Goal: Communication & Community: Answer question/provide support

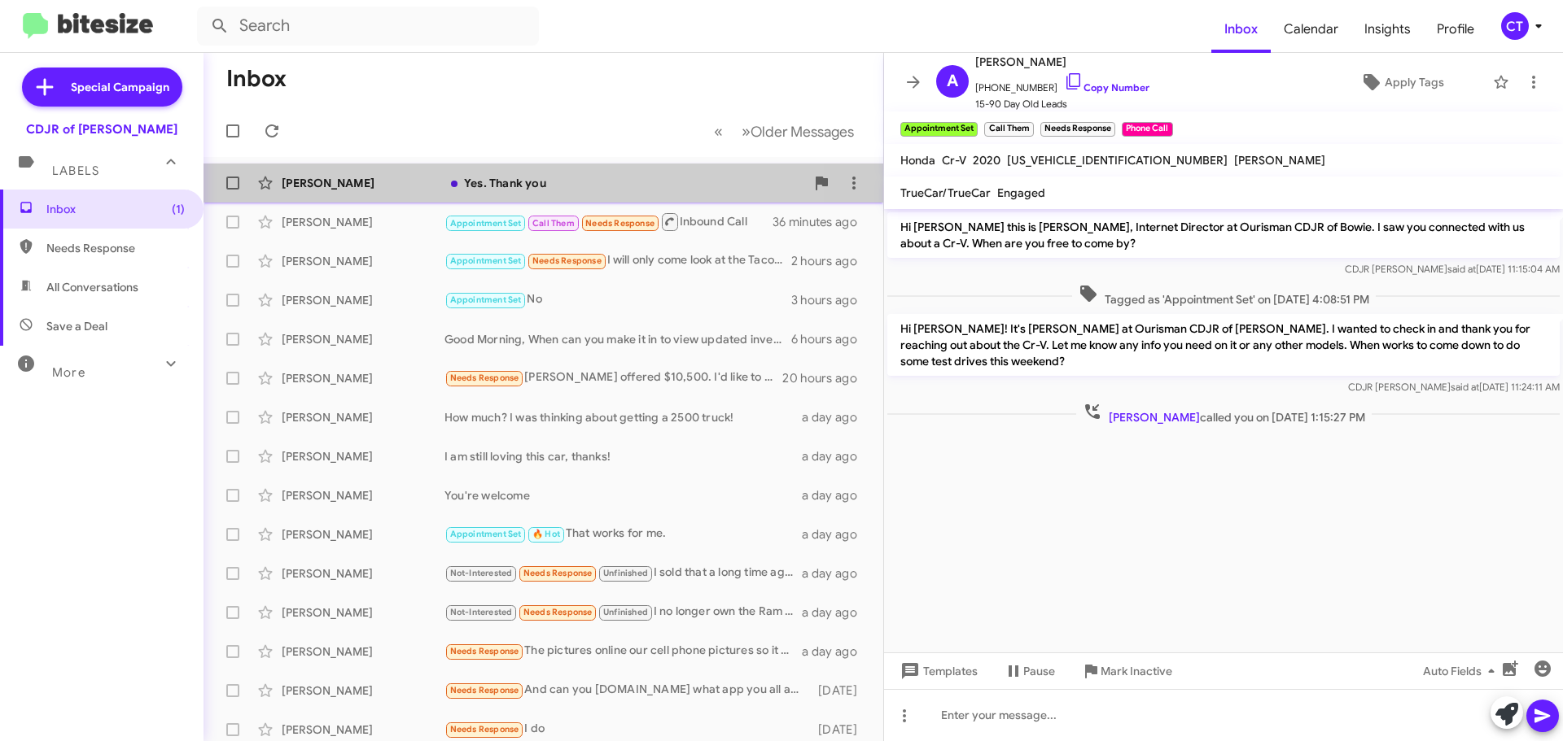
click at [604, 176] on div "Yes. Thank you" at bounding box center [624, 183] width 361 height 16
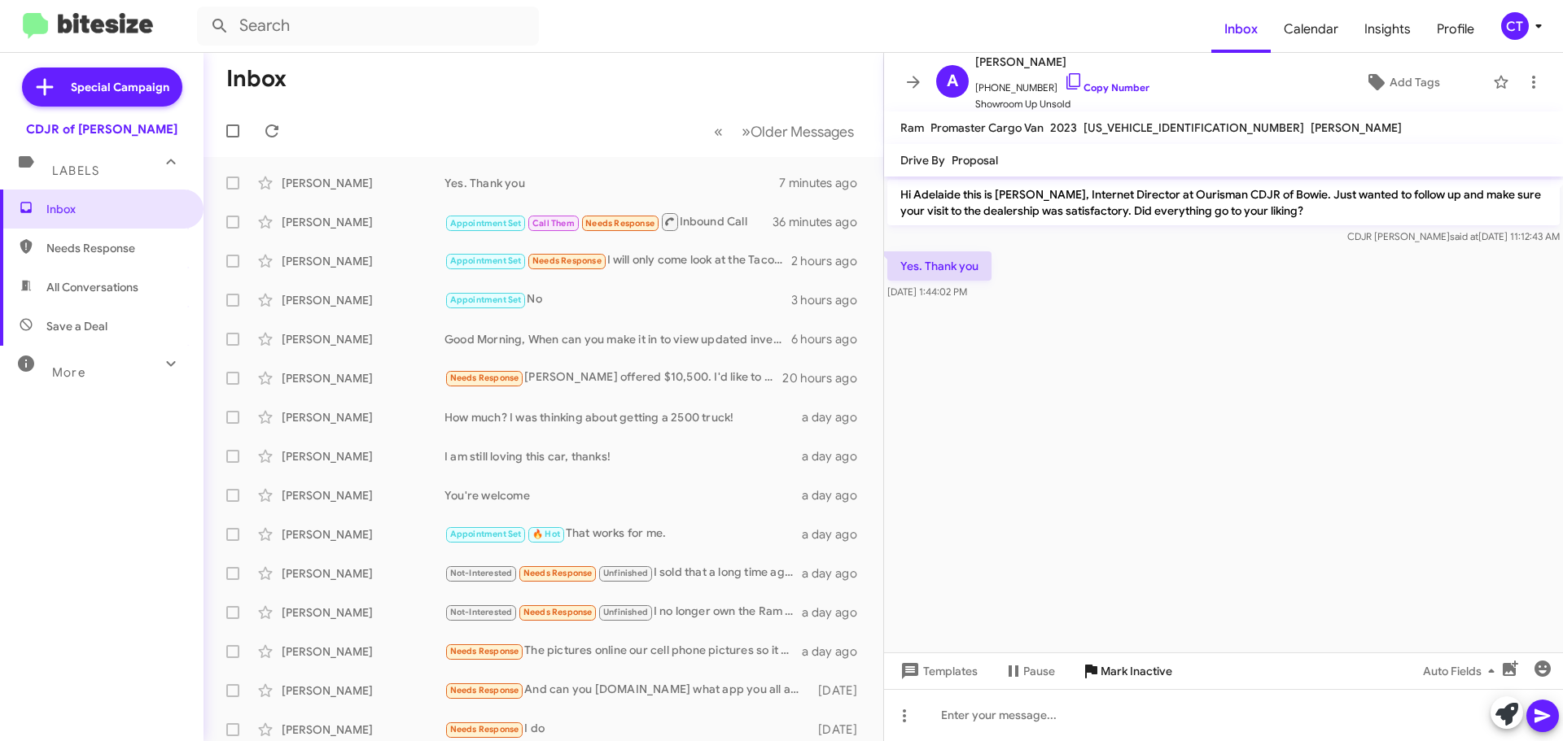
click at [1152, 686] on div "Templates Pause Mark Inactive Auto Fields" at bounding box center [1223, 671] width 679 height 37
click at [1147, 680] on span "Mark Inactive" at bounding box center [1136, 671] width 72 height 29
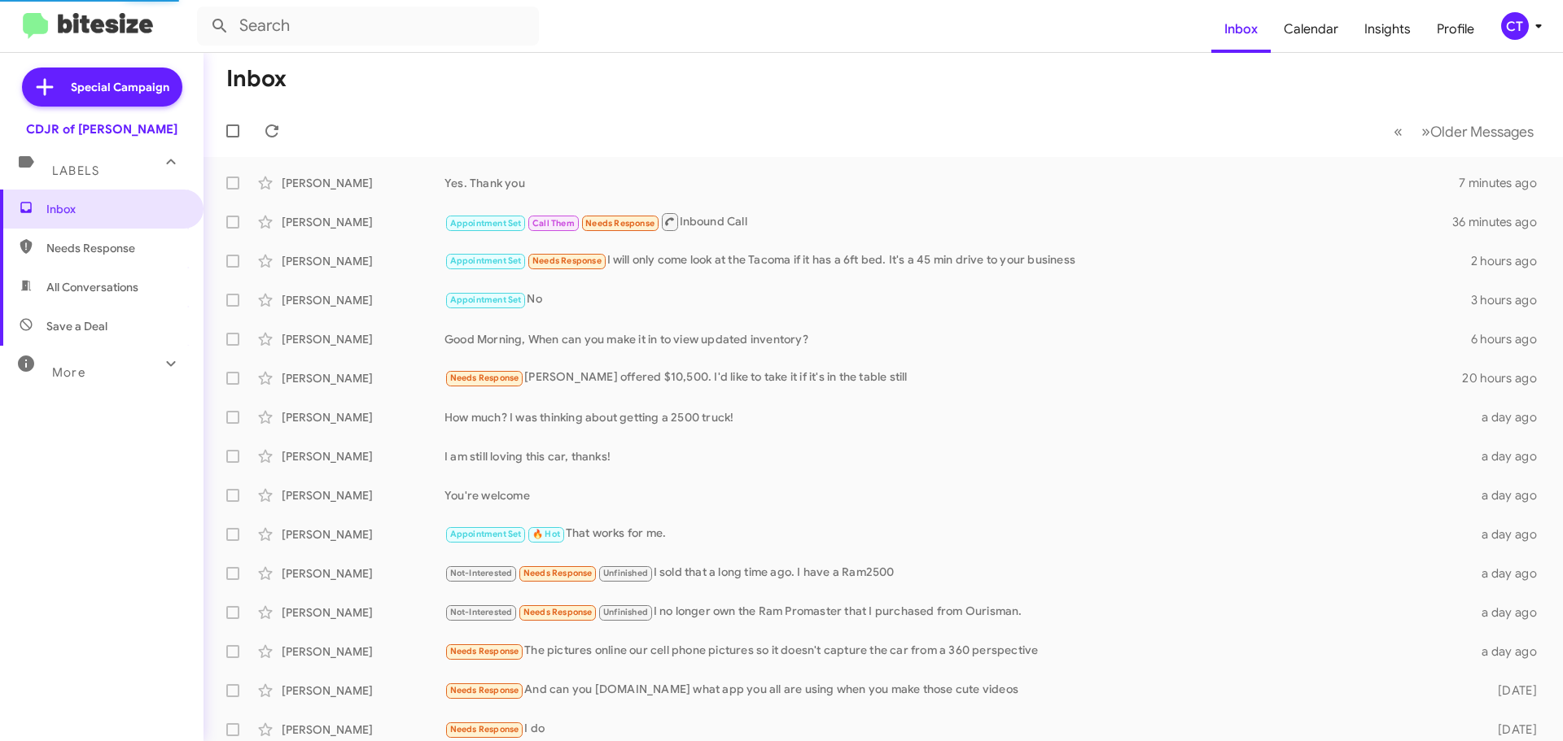
drag, startPoint x: 1510, startPoint y: 11, endPoint x: 1513, endPoint y: 43, distance: 31.9
click at [1510, 11] on mat-toolbar "Inbox Calendar Insights Profile CT" at bounding box center [781, 26] width 1563 height 52
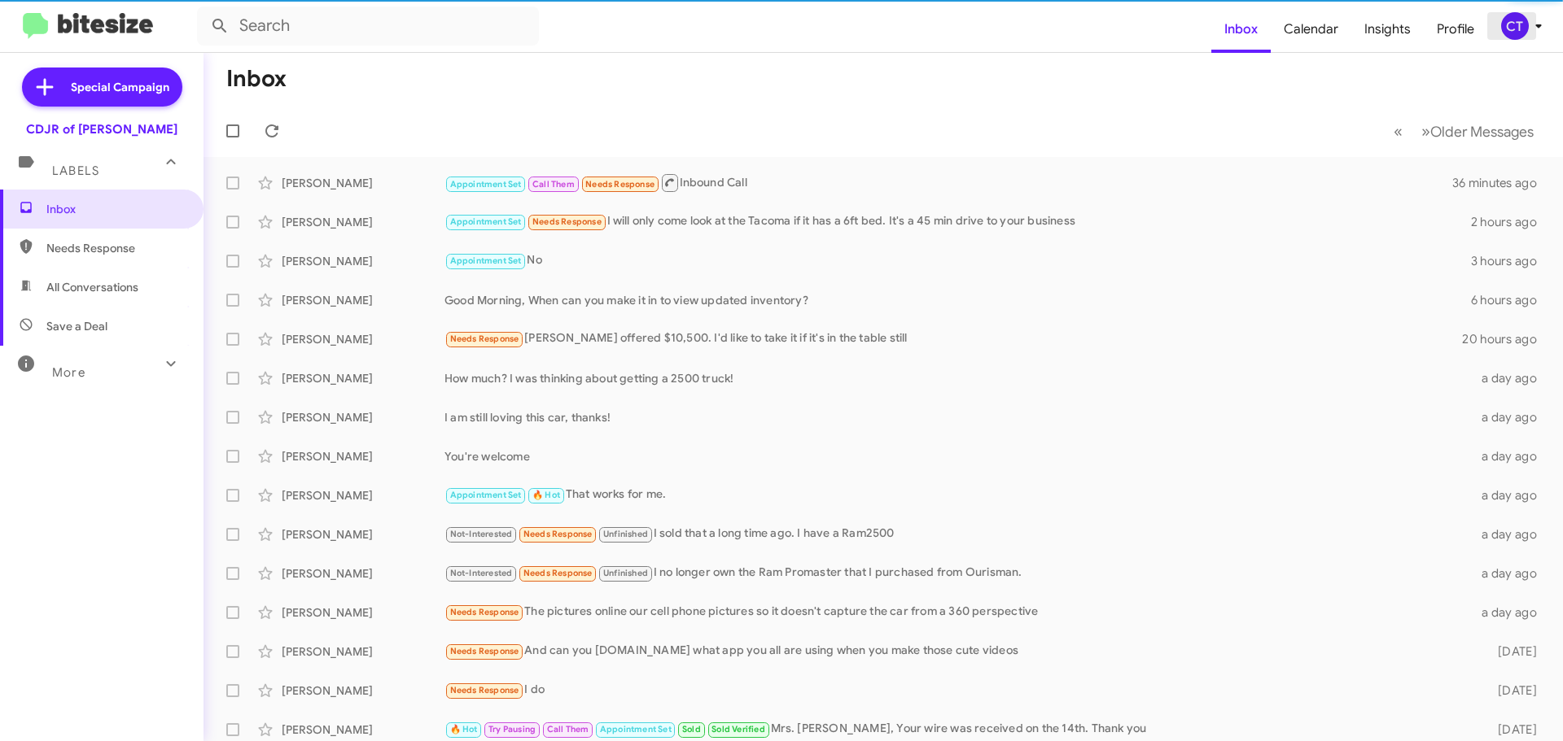
click at [1532, 26] on icon at bounding box center [1538, 26] width 20 height 20
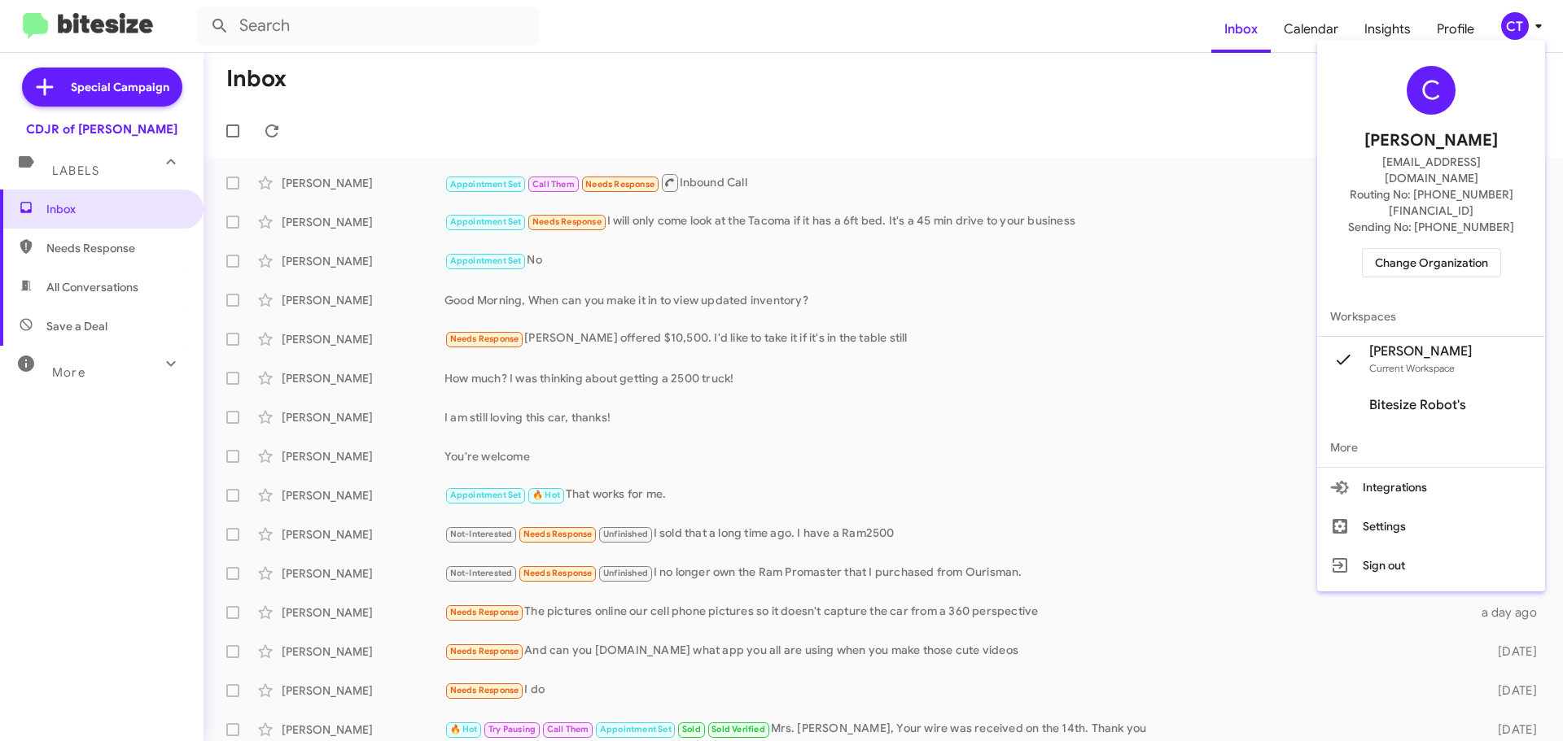
click at [1416, 249] on span "Change Organization" at bounding box center [1431, 263] width 113 height 28
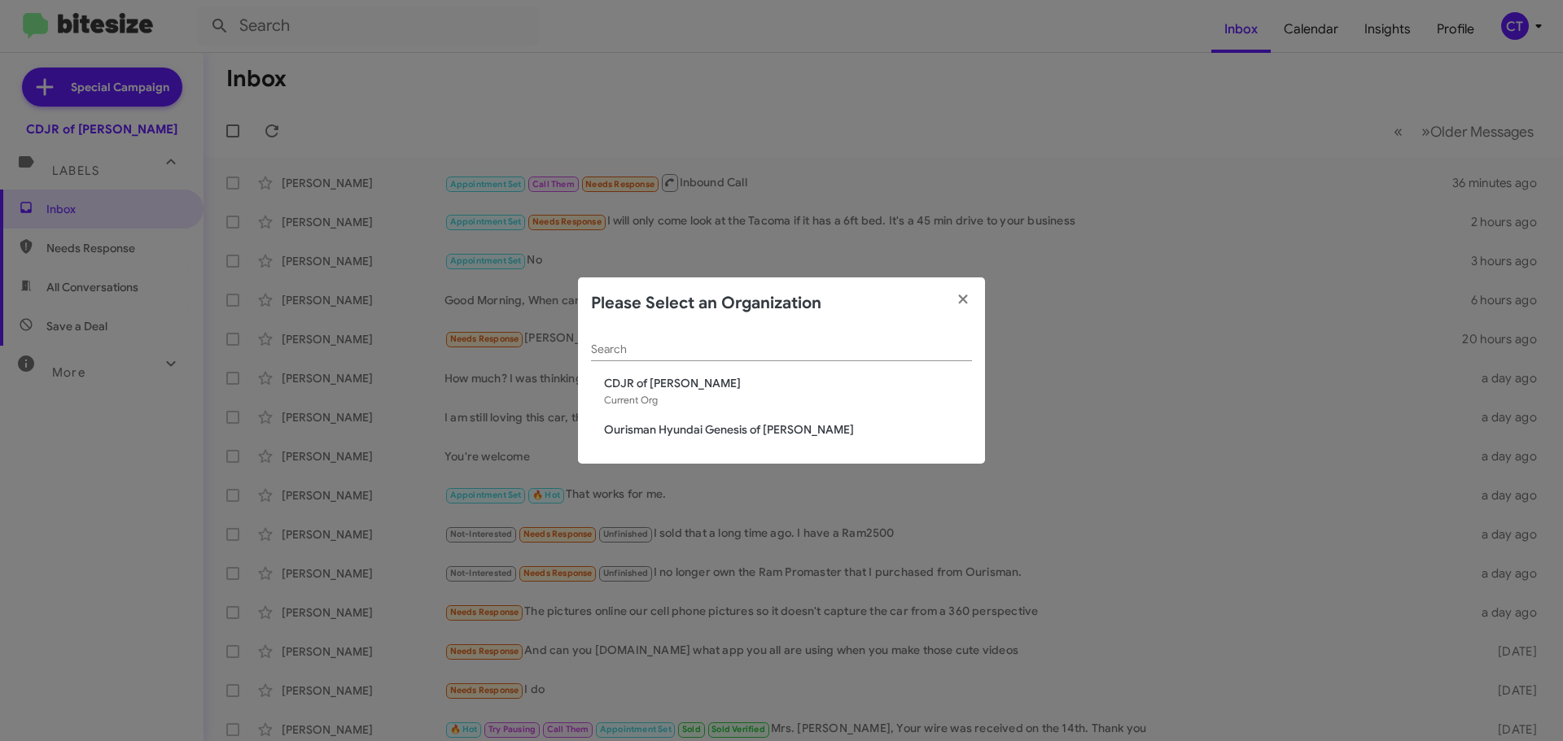
click at [605, 426] on span "Ourisman Hyundai Genesis of Bowie" at bounding box center [788, 430] width 368 height 16
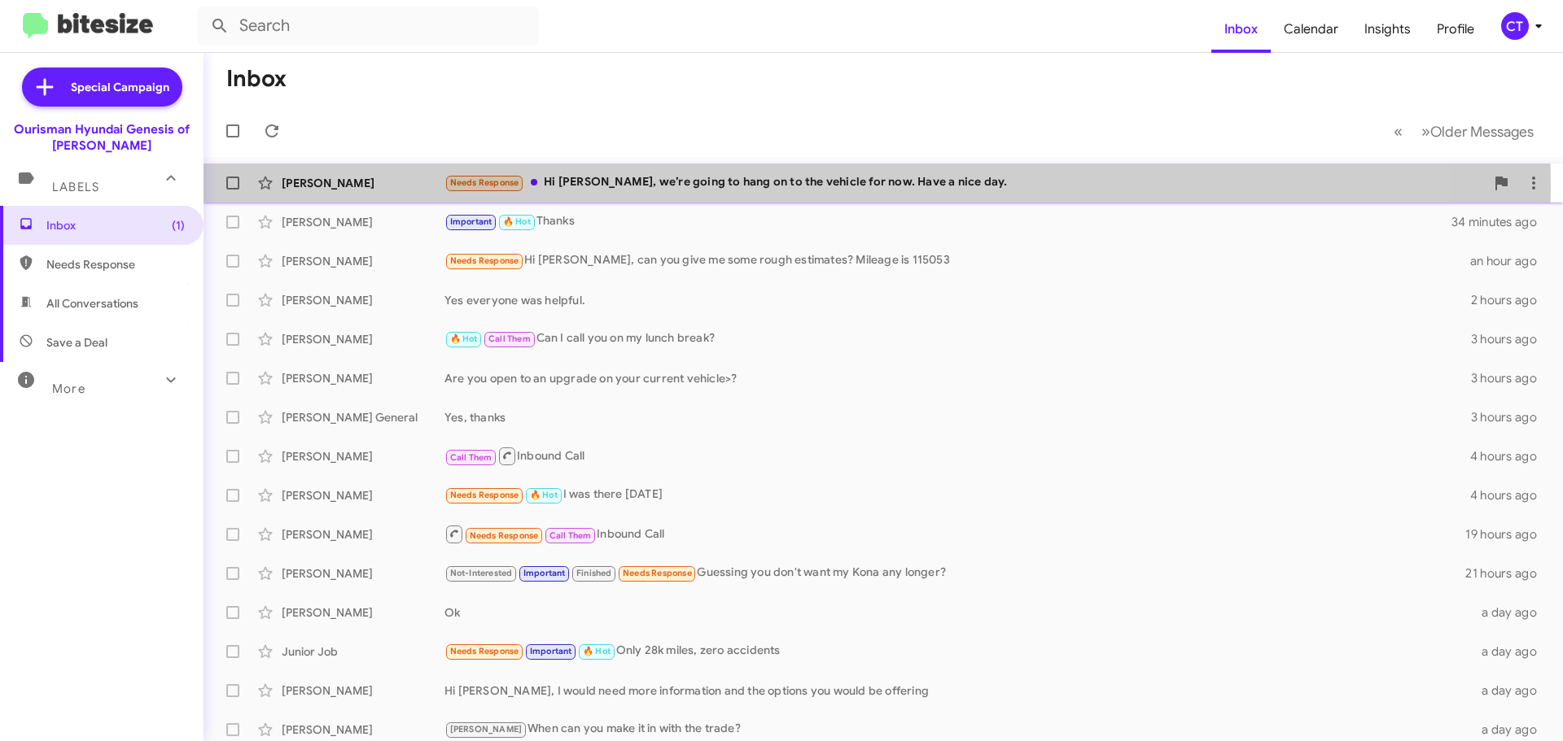
click at [673, 186] on div "Needs Response Hi Ciara, we’re going to hang on to the vehicle for now. Have a …" at bounding box center [964, 182] width 1040 height 19
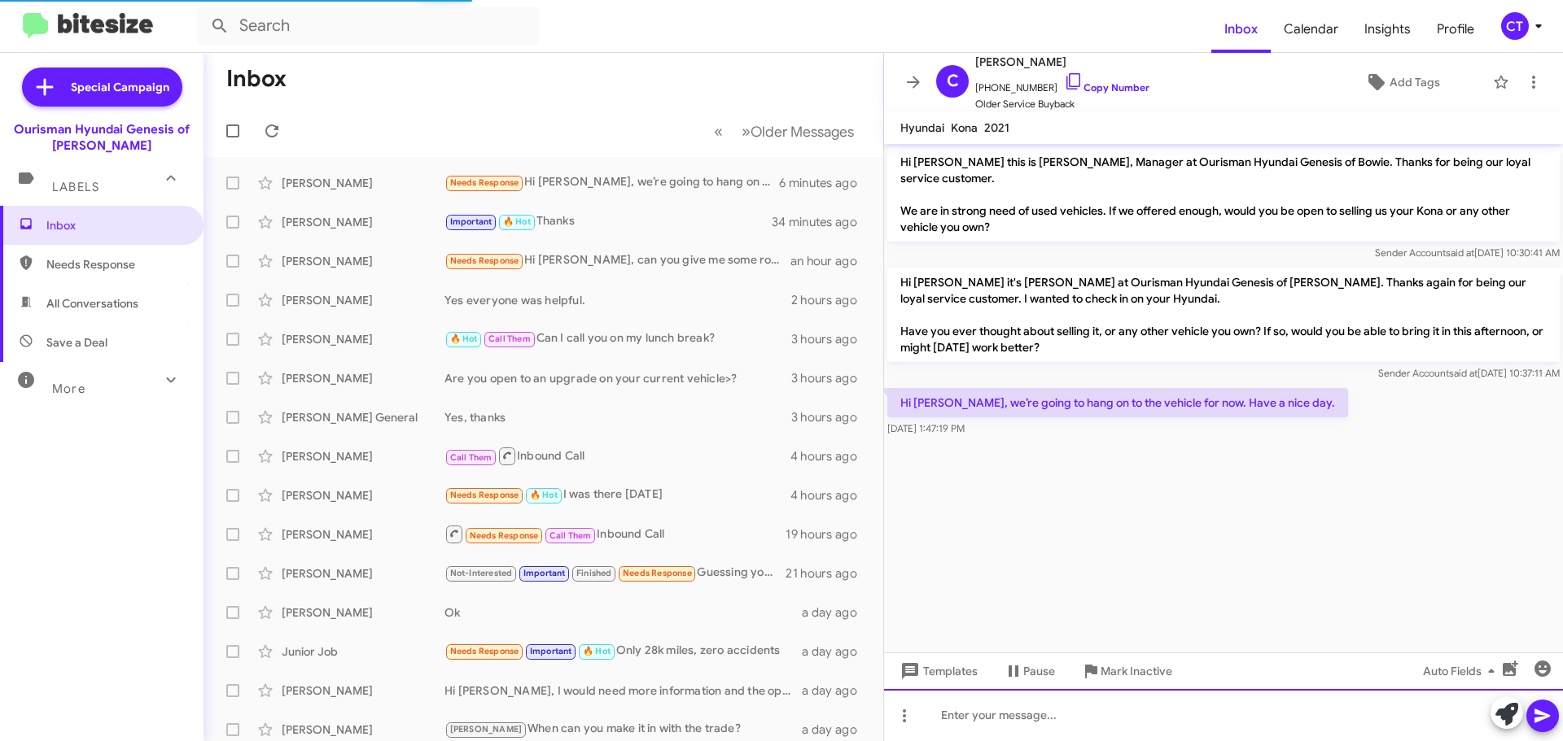
click at [993, 715] on div at bounding box center [1223, 715] width 679 height 52
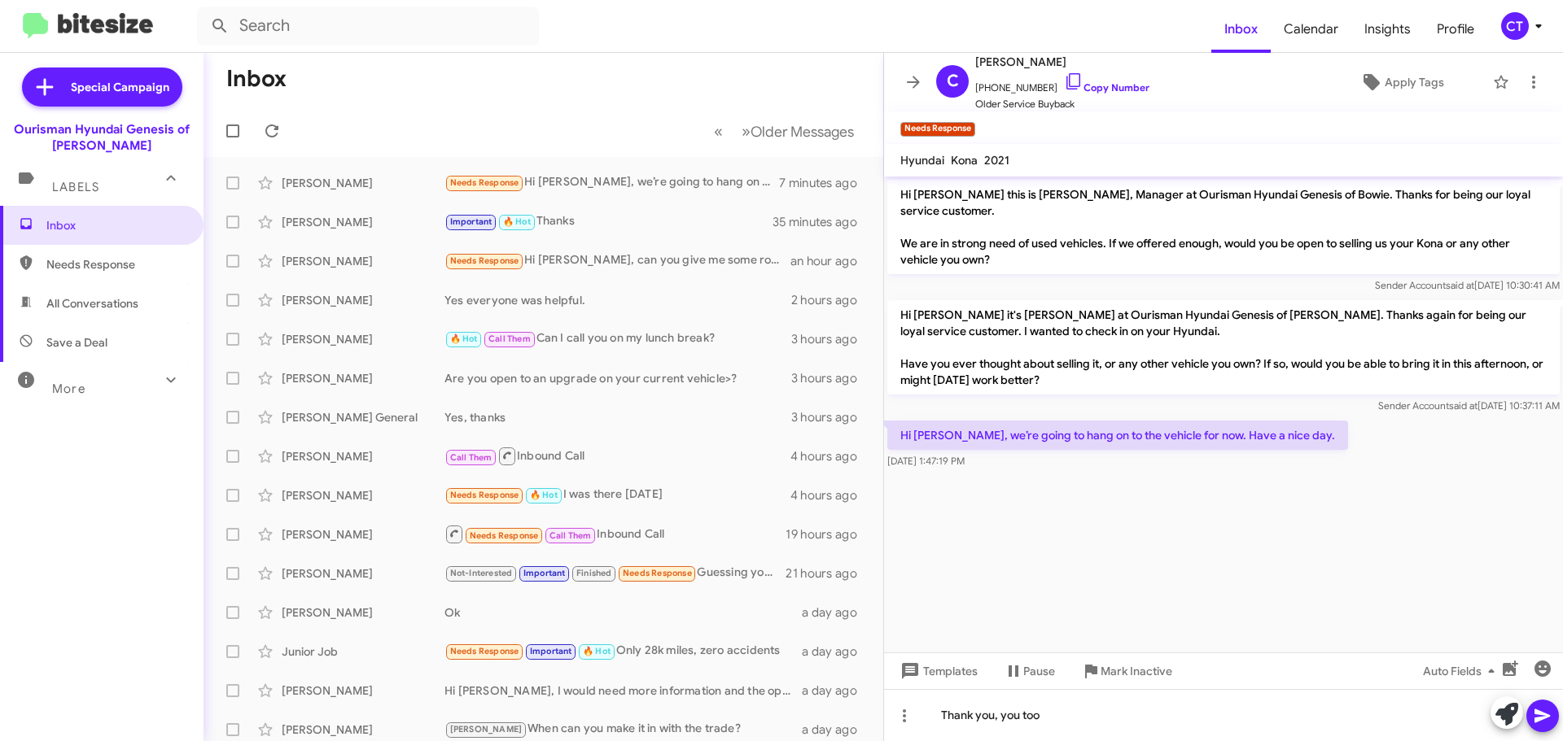
click at [1537, 722] on icon at bounding box center [1541, 717] width 15 height 14
